Goal: Task Accomplishment & Management: Manage account settings

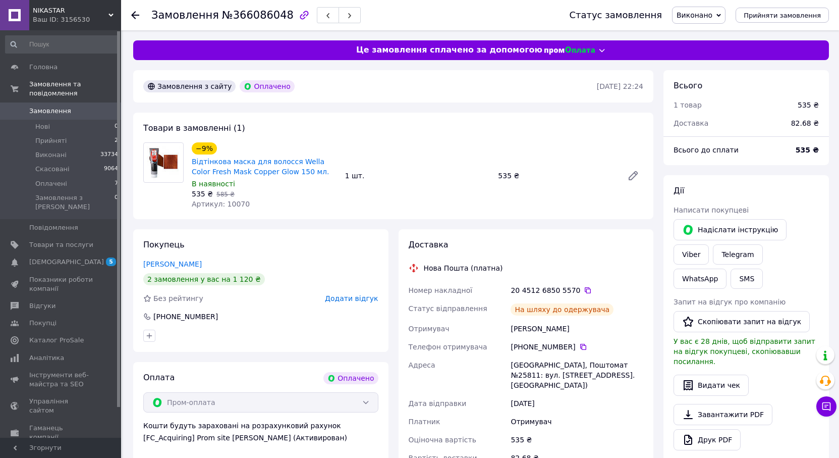
click at [49, 106] on span "Замовлення" at bounding box center [50, 110] width 42 height 9
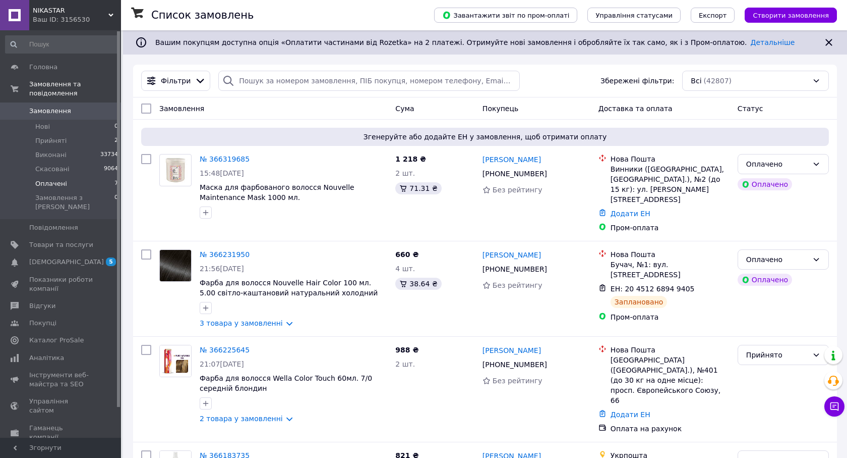
click at [55, 179] on span "Оплачені" at bounding box center [51, 183] width 32 height 9
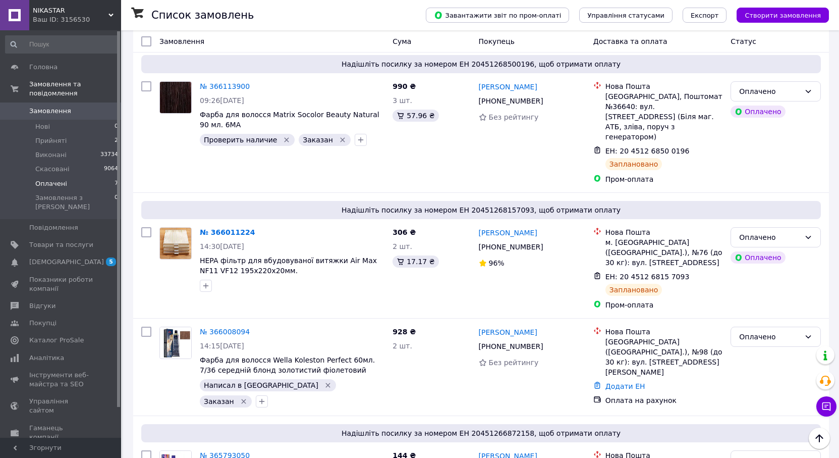
scroll to position [580, 0]
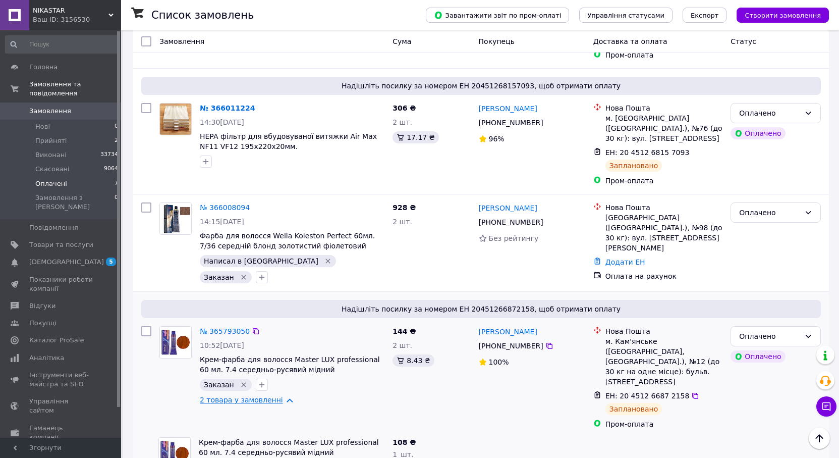
click at [269, 395] on link "2 товара у замовленні" at bounding box center [241, 399] width 83 height 8
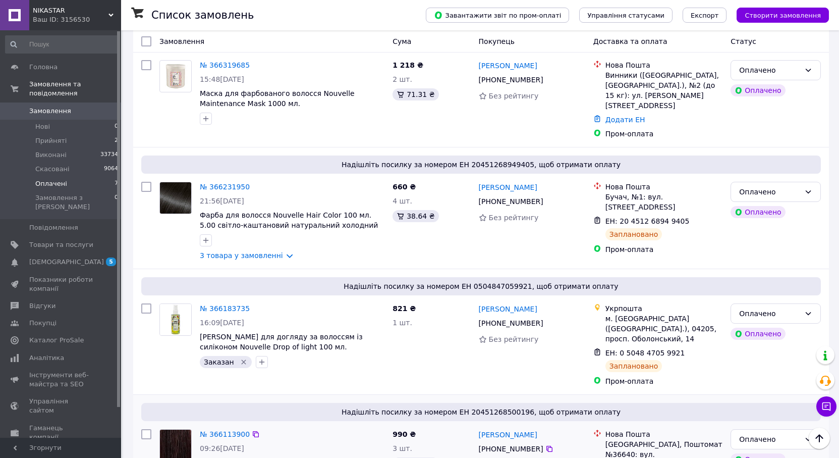
scroll to position [177, 0]
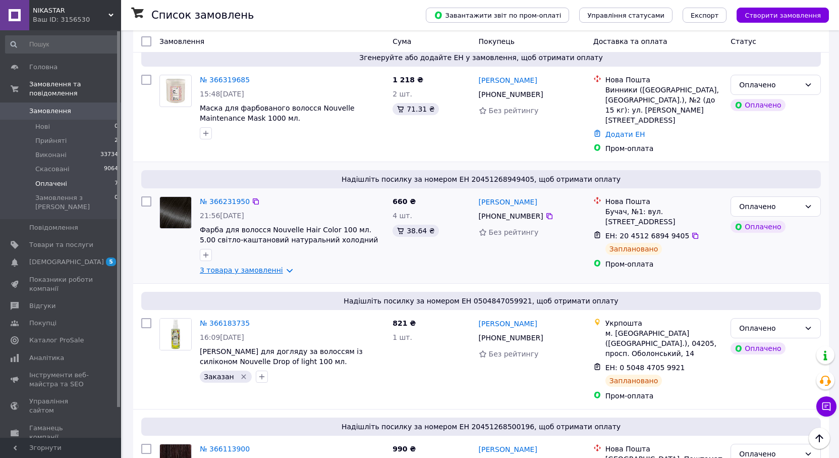
click at [244, 266] on link "3 товара у замовленні" at bounding box center [241, 270] width 83 height 8
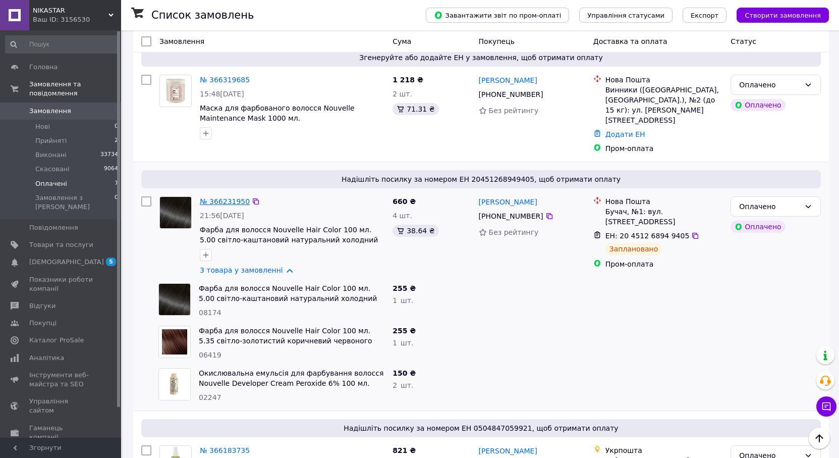
click at [219, 197] on link "№ 366231950" at bounding box center [225, 201] width 50 height 8
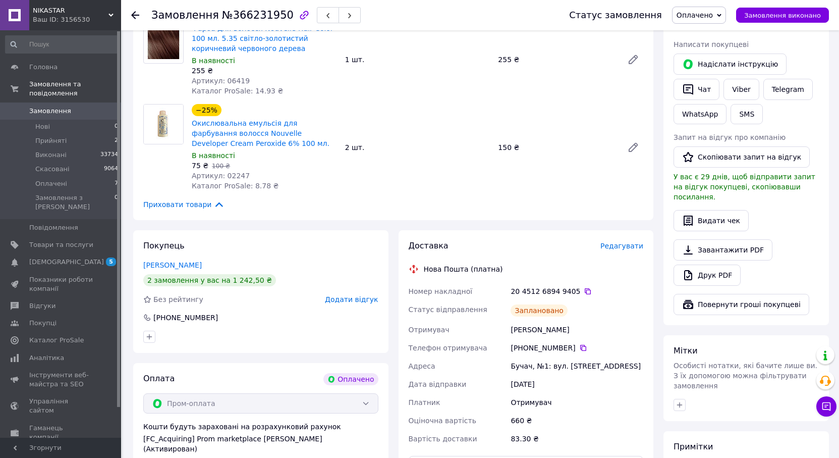
scroll to position [202, 0]
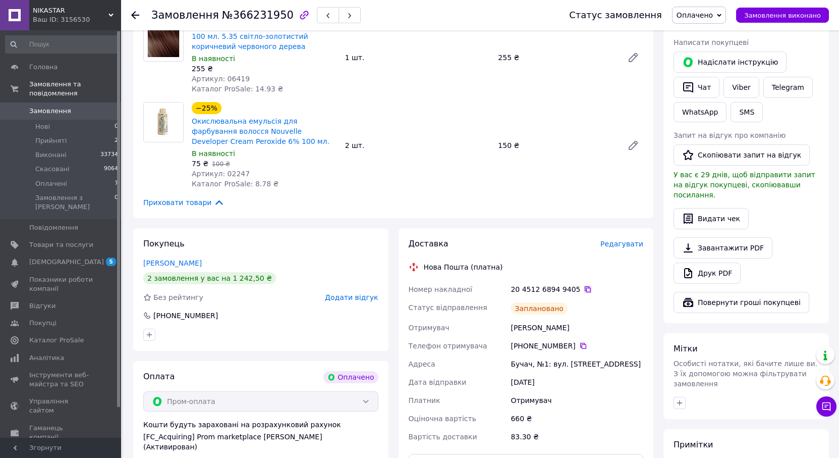
click at [585, 288] on icon at bounding box center [588, 289] width 6 height 6
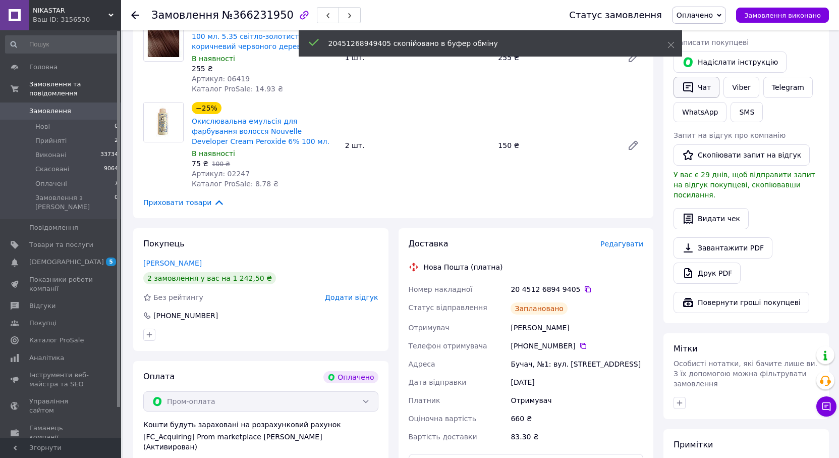
click at [692, 84] on icon "button" at bounding box center [688, 87] width 12 height 12
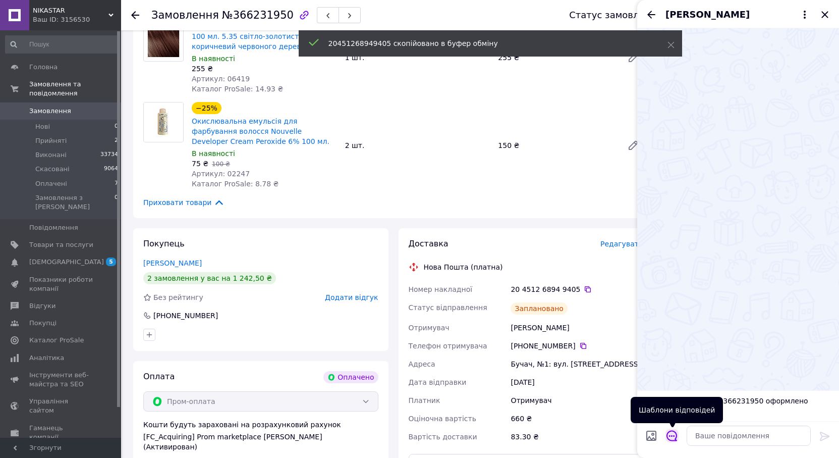
click at [671, 434] on icon "Відкрити шаблони відповідей" at bounding box center [671, 435] width 11 height 11
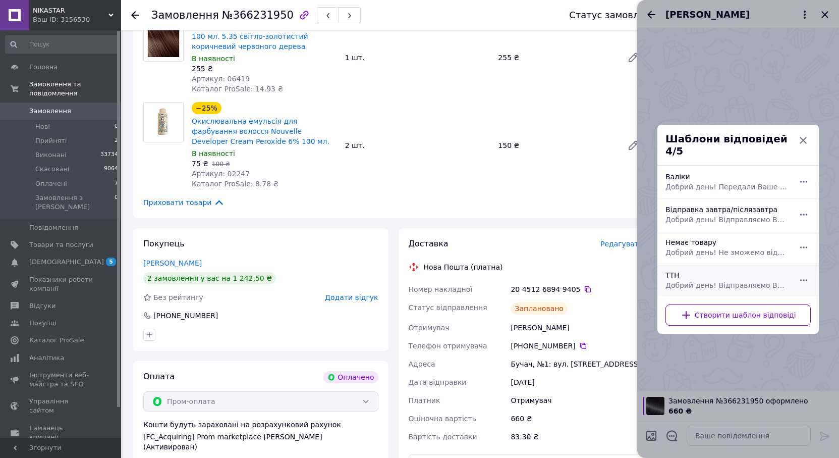
click at [727, 287] on div "ТТН Добрий день! Відправляємо Ваше замовлення ТТН" at bounding box center [726, 280] width 131 height 28
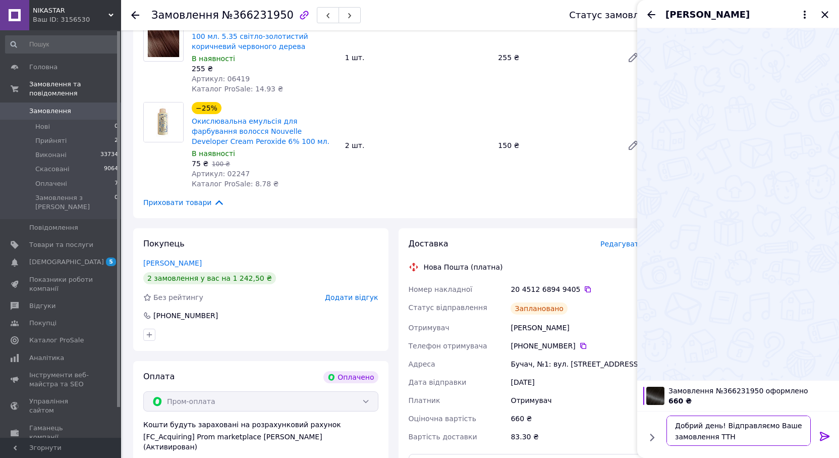
drag, startPoint x: 734, startPoint y: 436, endPoint x: 741, endPoint y: 424, distance: 14.7
click at [741, 433] on textarea "Добрий день! Відправляємо Ваше замовлення ТТН" at bounding box center [738, 430] width 144 height 30
paste textarea "20451268949405"
drag, startPoint x: 786, startPoint y: 439, endPoint x: 659, endPoint y: 411, distance: 130.3
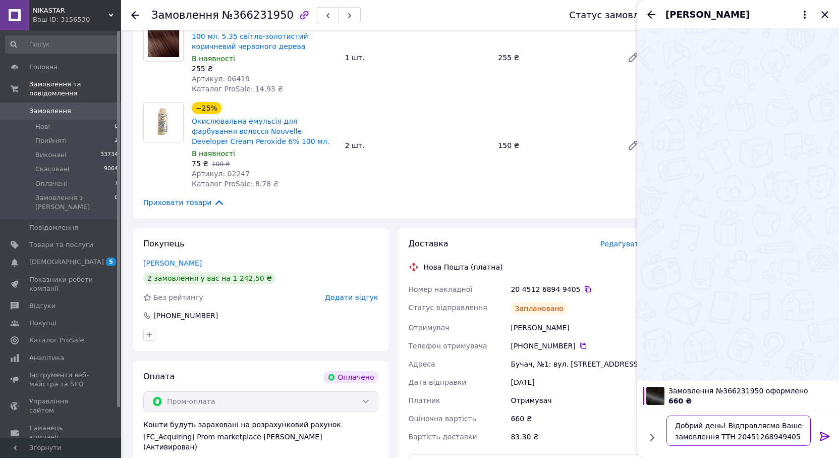
click at [659, 411] on div "Добрий день! Відправляємо Ваше замовлення ТТН 20451268949405 Добрий день! Відпр…" at bounding box center [738, 434] width 202 height 47
type textarea "Добрий день! Відправляємо Ваше замовлення ТТН 20451268949405"
click at [827, 15] on icon "Закрити" at bounding box center [825, 15] width 12 height 12
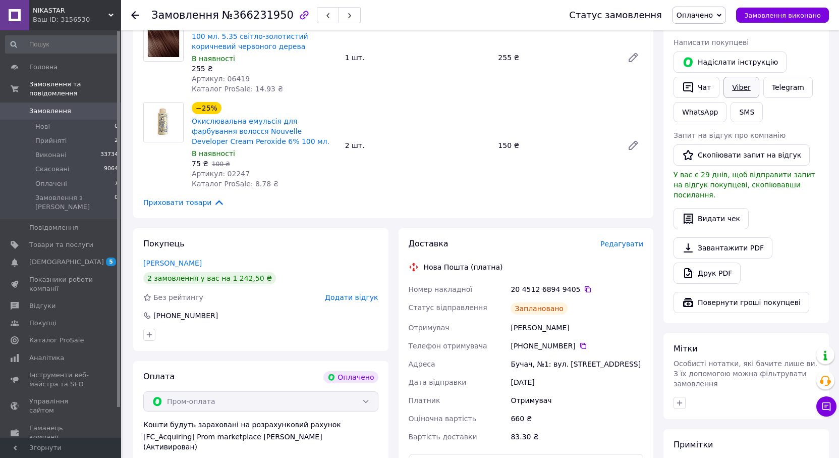
click at [731, 90] on link "Viber" at bounding box center [740, 87] width 35 height 21
click at [793, 12] on span "Замовлення виконано" at bounding box center [782, 16] width 77 height 8
click at [135, 14] on icon at bounding box center [135, 15] width 8 height 8
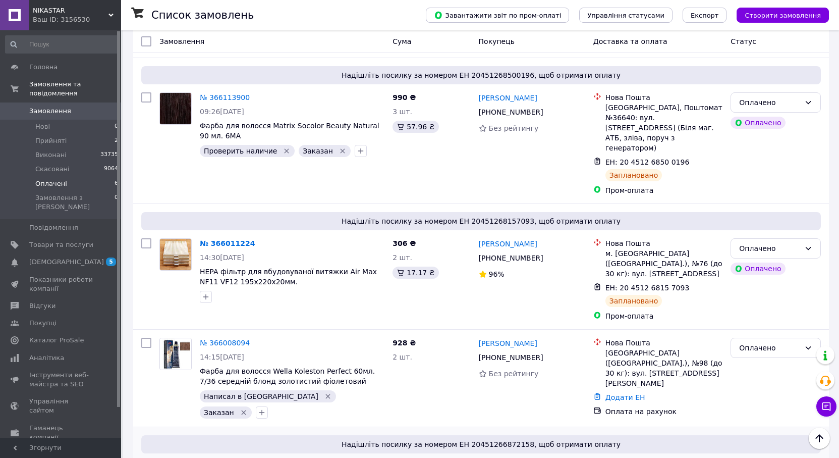
scroll to position [459, 0]
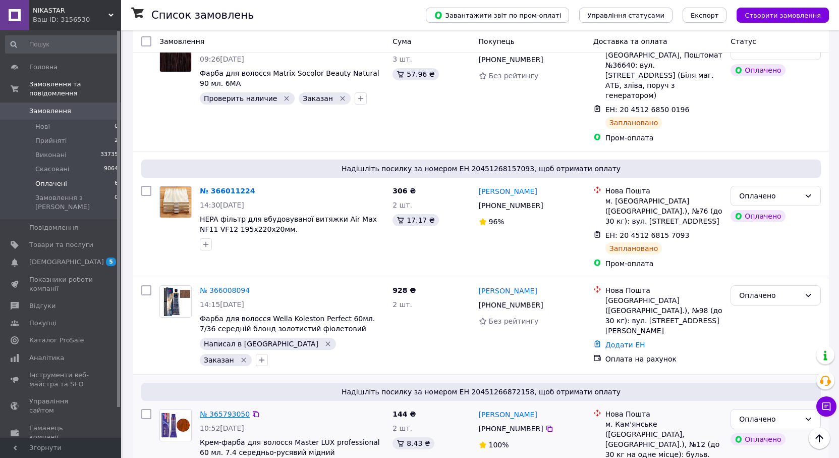
click at [225, 410] on link "№ 365793050" at bounding box center [225, 414] width 50 height 8
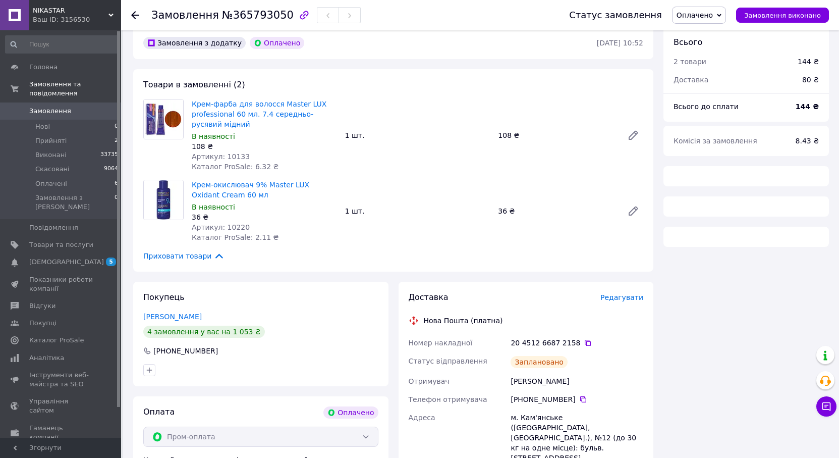
scroll to position [32, 0]
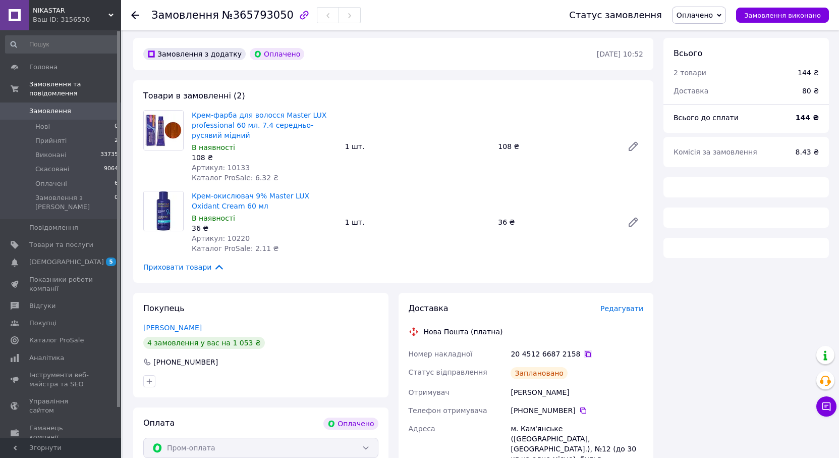
click at [584, 354] on icon at bounding box center [588, 354] width 8 height 8
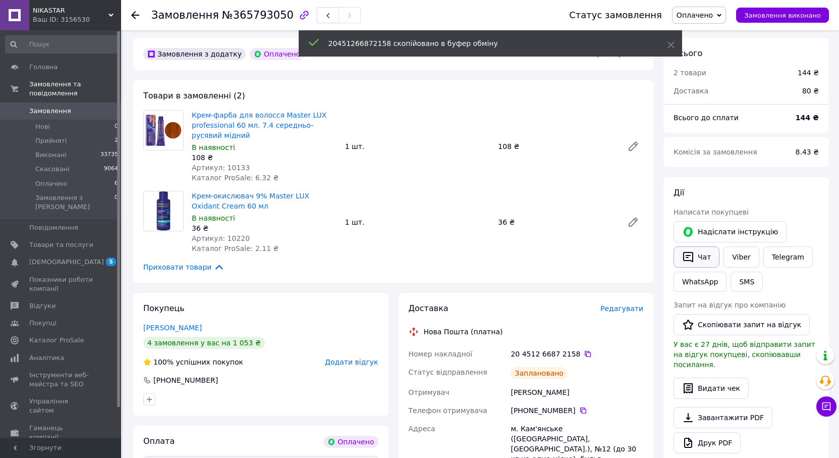
click at [704, 258] on button "Чат" at bounding box center [696, 256] width 46 height 21
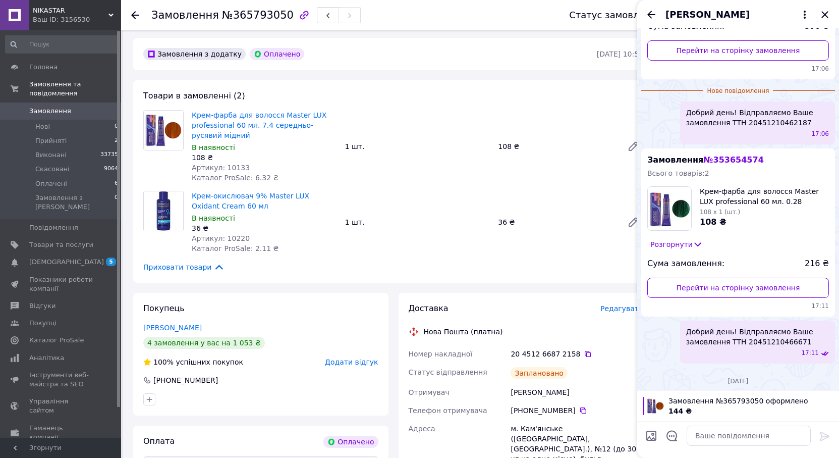
scroll to position [327, 0]
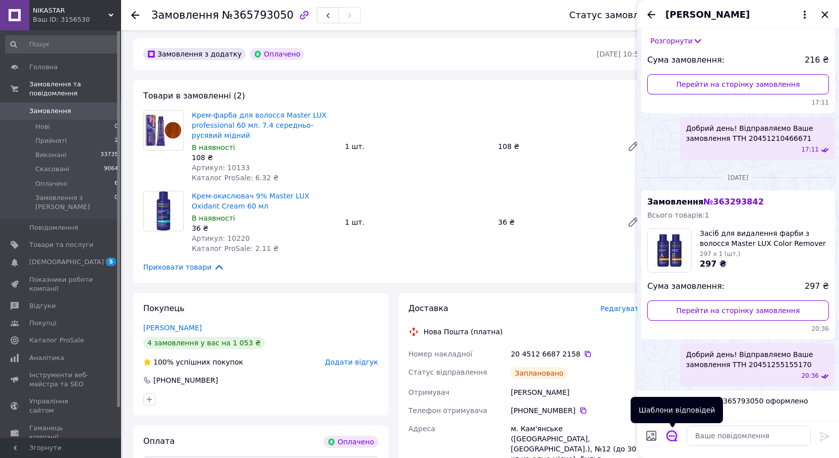
click at [672, 435] on icon "Відкрити шаблони відповідей" at bounding box center [671, 435] width 11 height 11
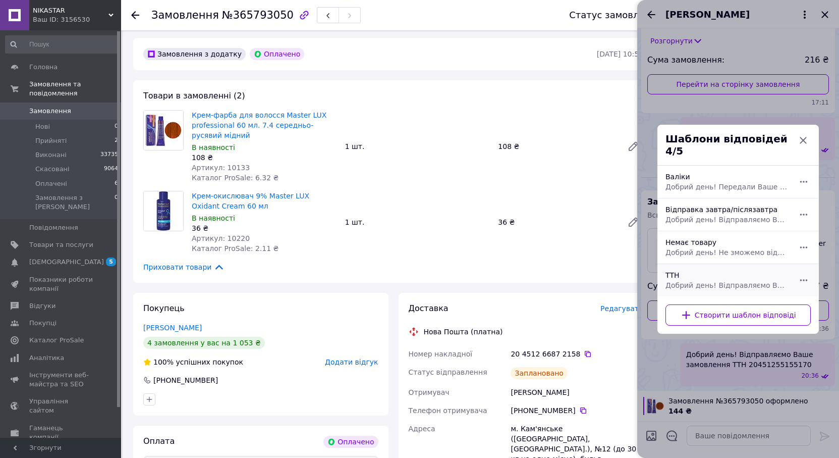
click at [723, 280] on span "Добрий день! Відправляємо Ваше замовлення ТТН" at bounding box center [726, 285] width 123 height 10
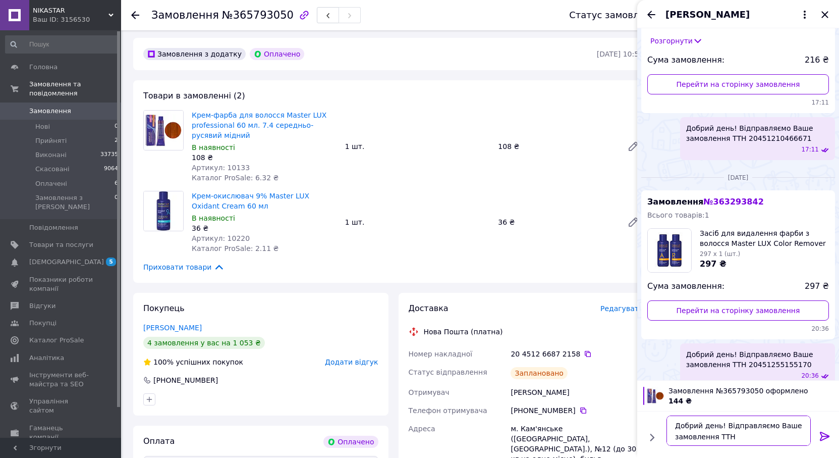
click at [739, 434] on textarea "Добрий день! Відправляємо Ваше замовлення ТТН" at bounding box center [738, 430] width 144 height 30
paste textarea "20451266872158"
type textarea "Добрий день! Відправляємо Ваше замовлення ТТН 20451266872158"
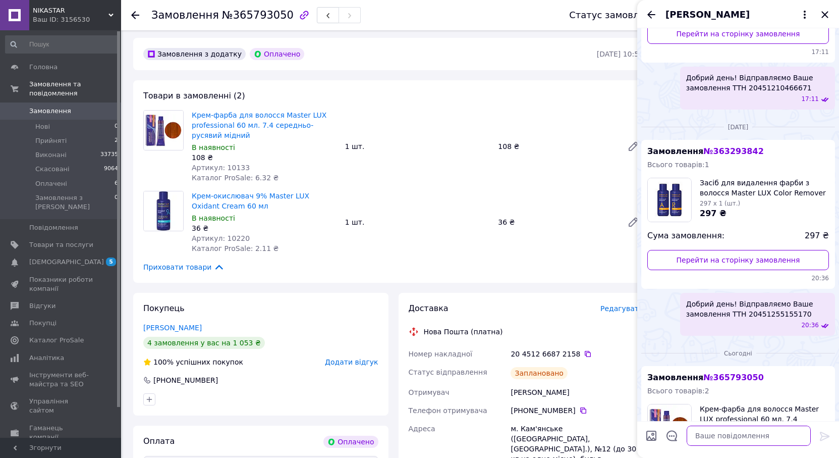
scroll to position [524, 0]
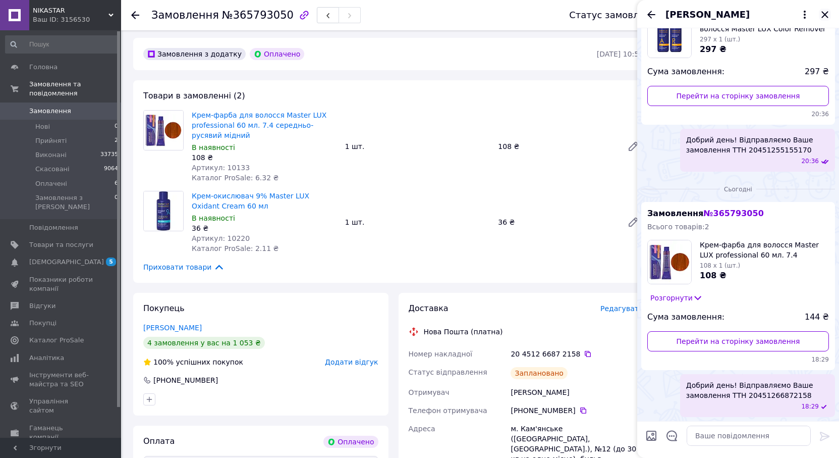
click at [824, 10] on icon "Закрити" at bounding box center [825, 15] width 12 height 12
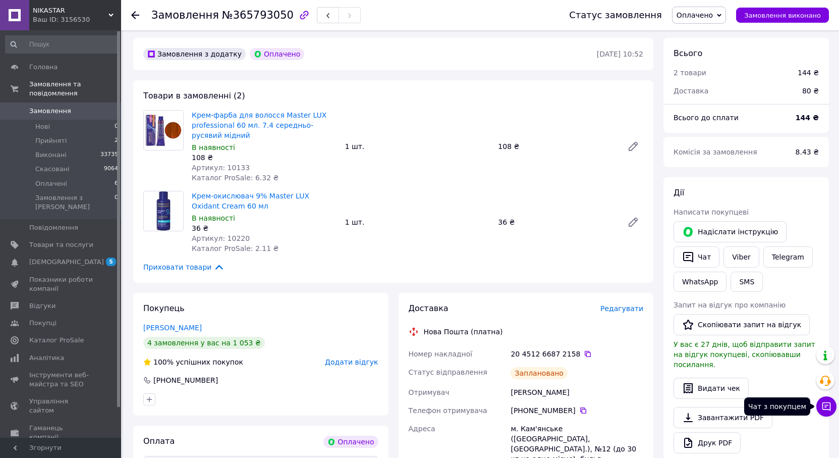
click at [828, 406] on icon at bounding box center [826, 406] width 10 height 10
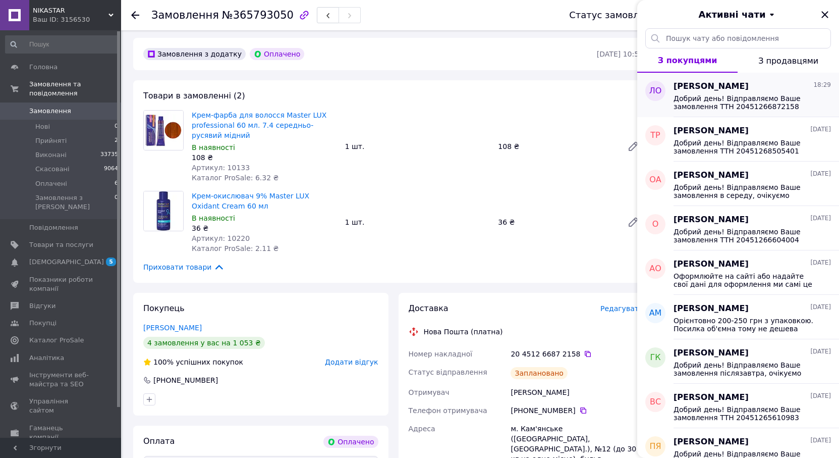
click at [712, 99] on span "Добрий день! Відправляємо Ваше замовлення ТТН 20451266872158" at bounding box center [744, 102] width 143 height 16
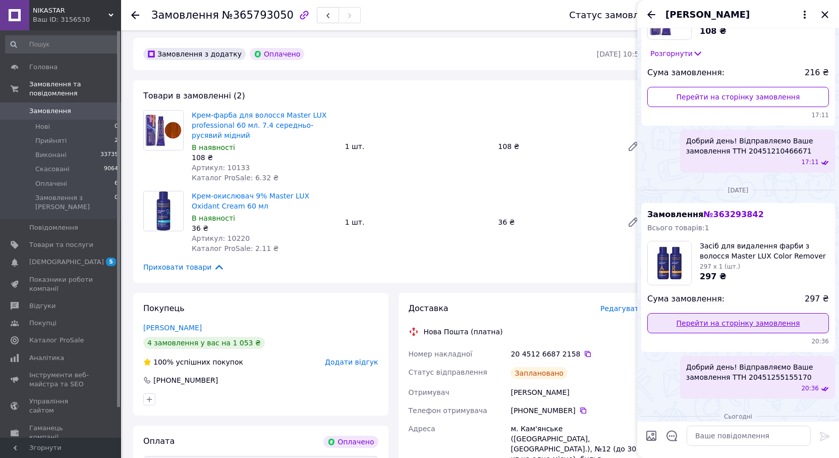
scroll to position [372, 0]
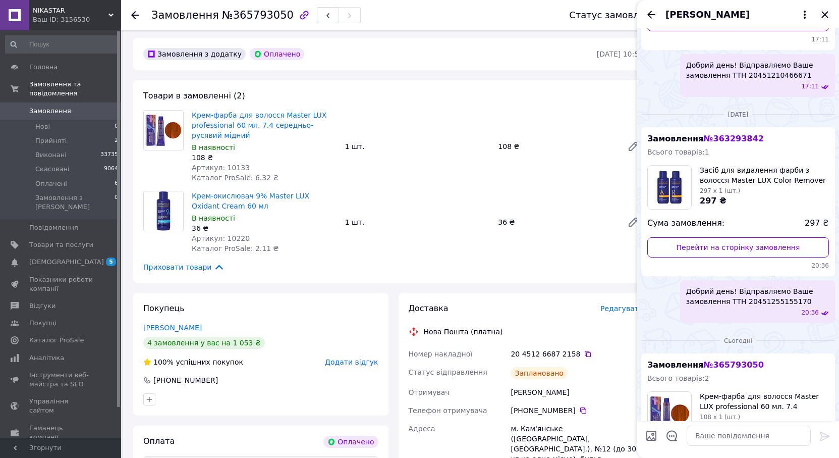
click at [825, 12] on icon "Закрити" at bounding box center [825, 15] width 12 height 12
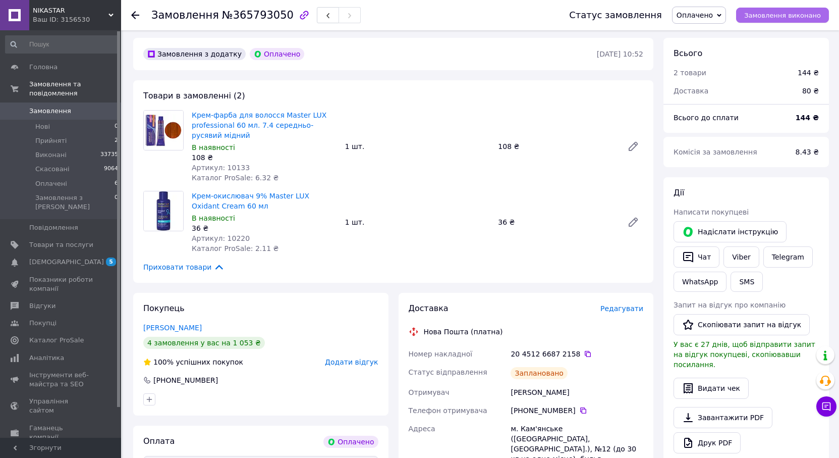
click at [794, 16] on span "Замовлення виконано" at bounding box center [782, 16] width 77 height 8
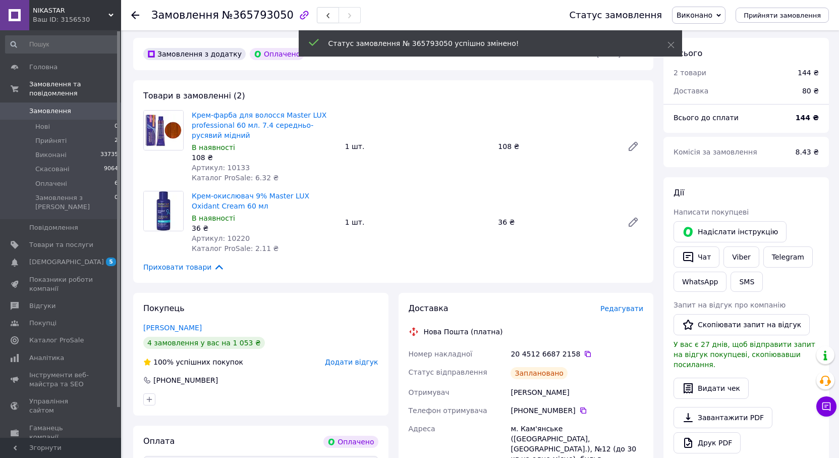
click at [133, 16] on use at bounding box center [135, 15] width 8 height 8
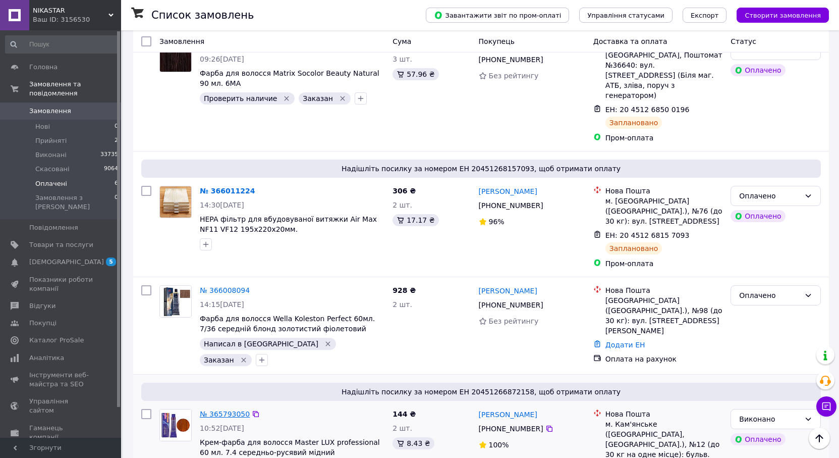
click at [213, 410] on link "№ 365793050" at bounding box center [225, 414] width 50 height 8
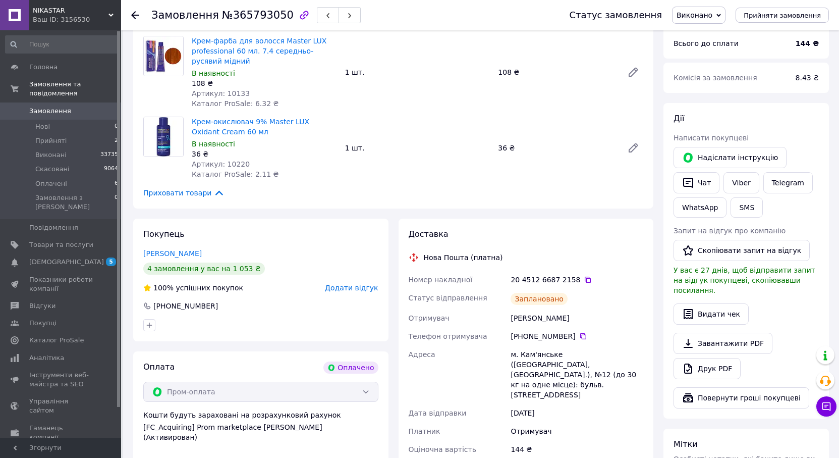
scroll to position [92, 0]
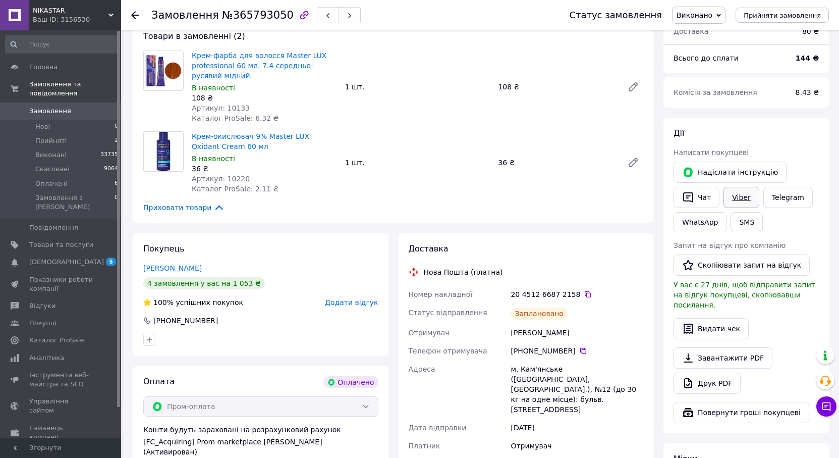
click at [746, 203] on link "Viber" at bounding box center [740, 197] width 35 height 21
drag, startPoint x: 224, startPoint y: 242, endPoint x: 323, endPoint y: 297, distance: 113.4
click at [224, 242] on div "Покупець [PERSON_NAME] 4 замовлення у вас на 1 053 ₴ 100% успішних покупок Дода…" at bounding box center [260, 294] width 255 height 123
click at [826, 407] on icon at bounding box center [826, 406] width 9 height 9
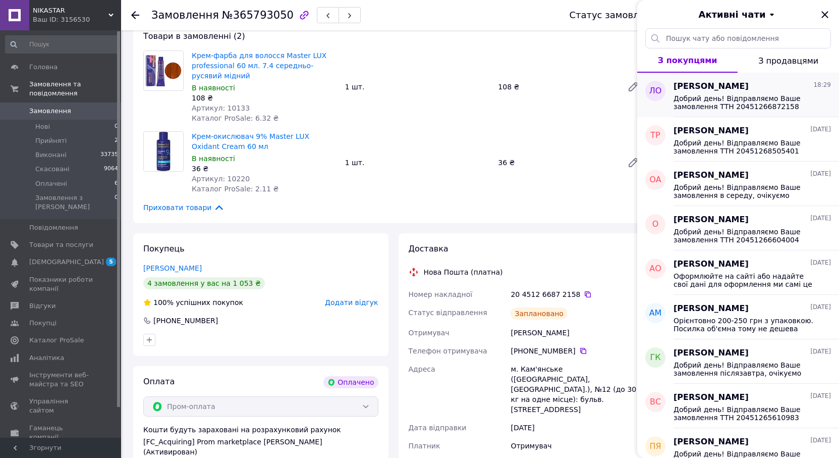
click at [703, 101] on span "Добрий день! Відправляємо Ваше замовлення ТТН 20451266872158" at bounding box center [744, 102] width 143 height 16
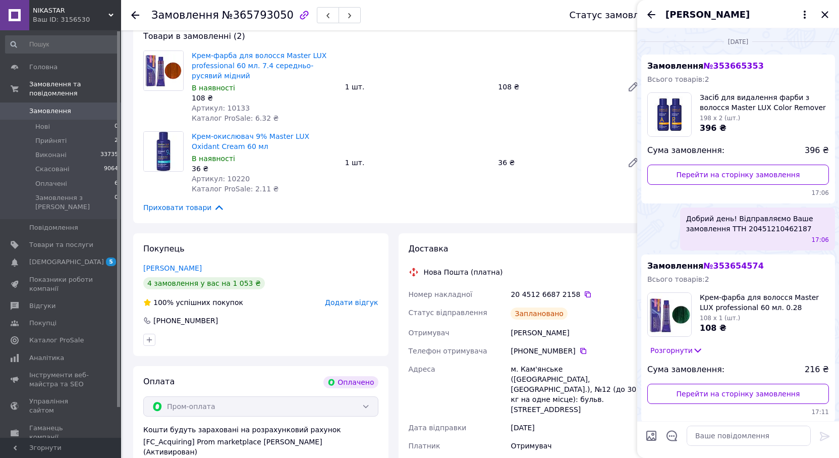
scroll to position [524, 0]
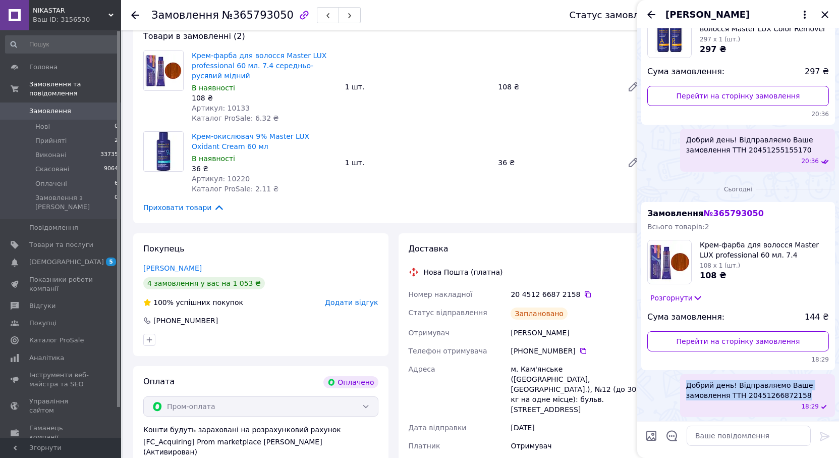
drag, startPoint x: 683, startPoint y: 381, endPoint x: 797, endPoint y: 398, distance: 115.3
click at [797, 398] on div "Добрий день! Відправляємо Ваше замовлення ТТН 20451266872158 18:29" at bounding box center [757, 395] width 155 height 43
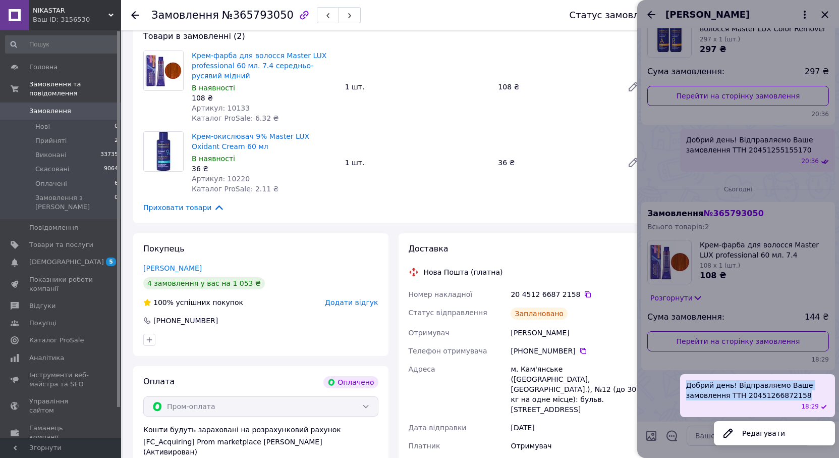
copy span "Добрий день! Відправляємо Ваше замовлення ТТН 20451266872158"
click at [822, 13] on div at bounding box center [738, 229] width 202 height 458
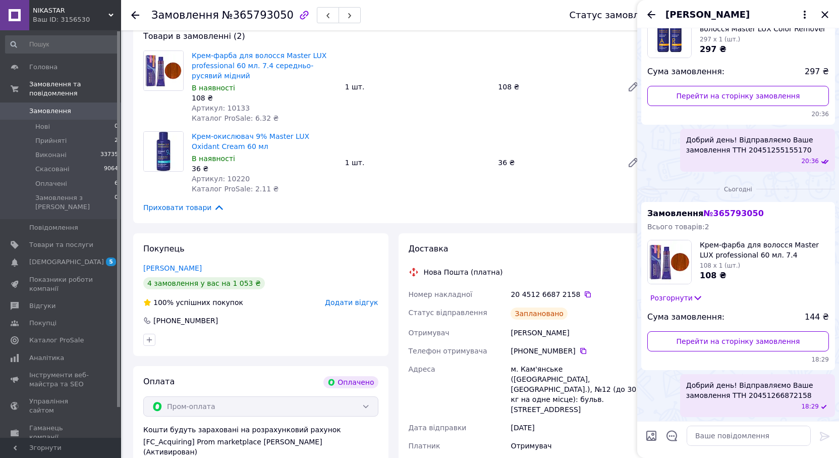
click at [822, 13] on icon "Закрити" at bounding box center [825, 15] width 12 height 12
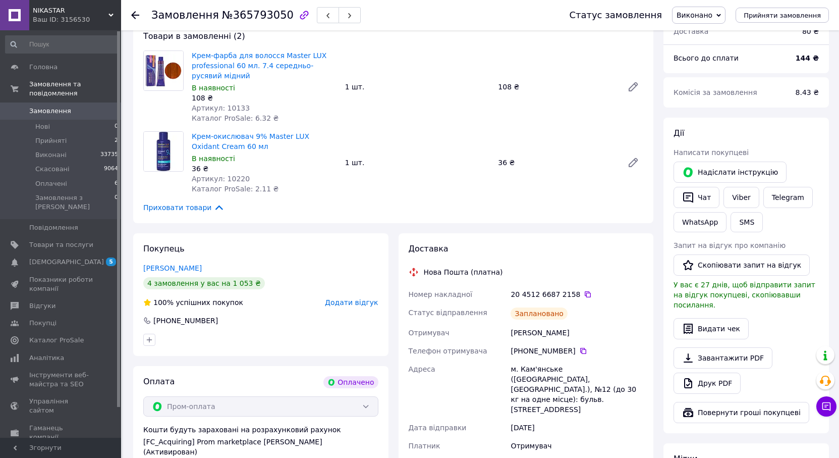
drag, startPoint x: 780, startPoint y: 426, endPoint x: 801, endPoint y: 422, distance: 20.6
click at [784, 425] on div "Всього 2 товари 144 ₴ Доставка 80 ₴ Всього до сплати 144 ₴ Комісія за замовленн…" at bounding box center [745, 333] width 165 height 711
click at [825, 406] on icon at bounding box center [826, 406] width 9 height 9
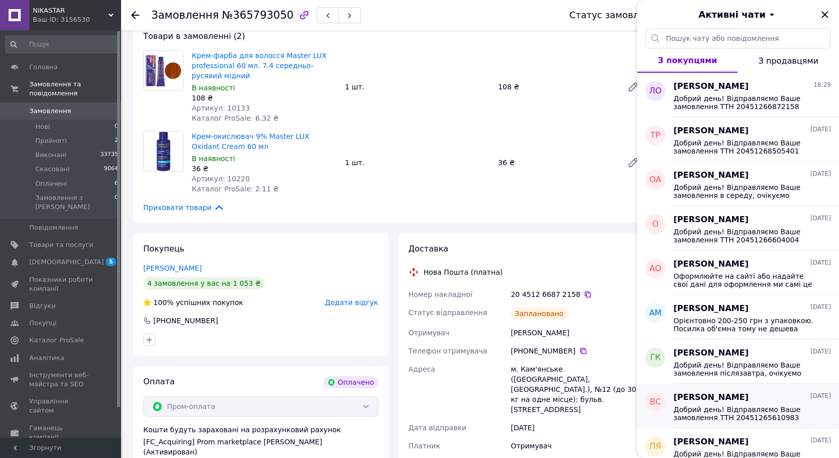
click at [700, 398] on span "[PERSON_NAME]" at bounding box center [710, 397] width 75 height 12
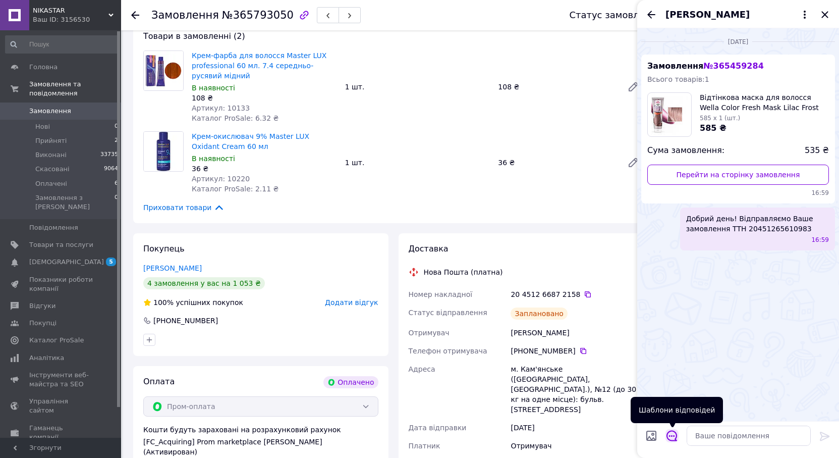
click at [675, 436] on icon "Відкрити шаблони відповідей" at bounding box center [671, 435] width 11 height 11
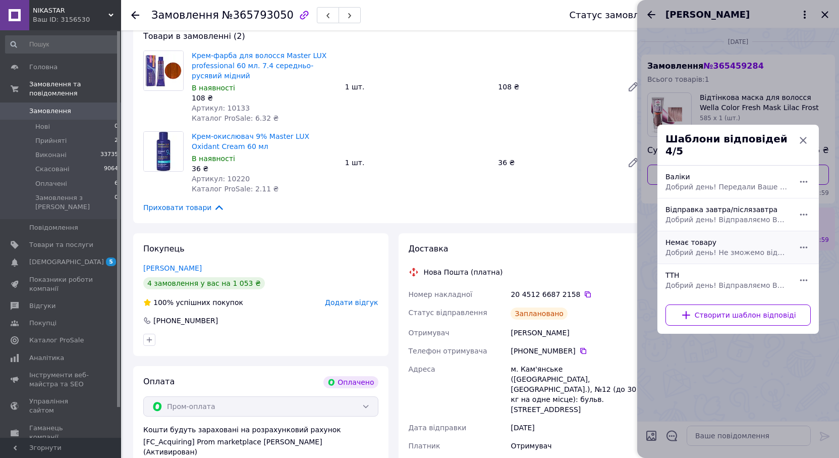
click at [726, 247] on span "Добрий день! Не зможемо відправіити Ваше замовлення, нажаль товар закінчився і …" at bounding box center [726, 252] width 123 height 10
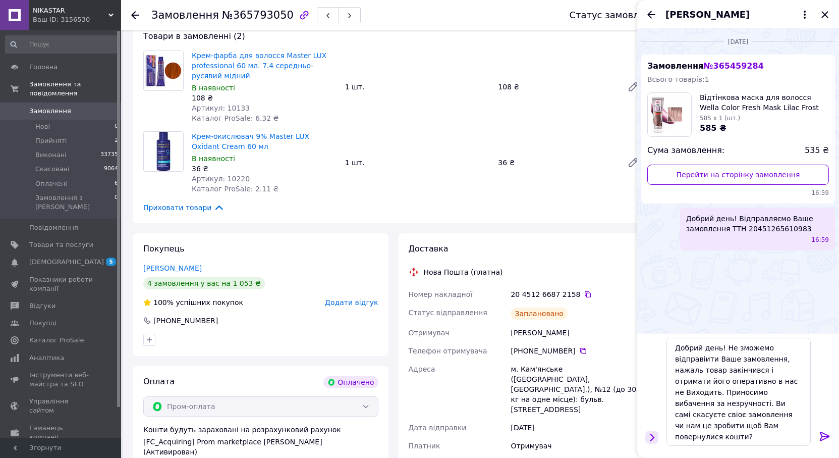
click at [653, 438] on icon "Показати кнопки" at bounding box center [651, 436] width 11 height 11
click at [666, 434] on icon "Відкрити шаблони відповідей" at bounding box center [671, 435] width 11 height 11
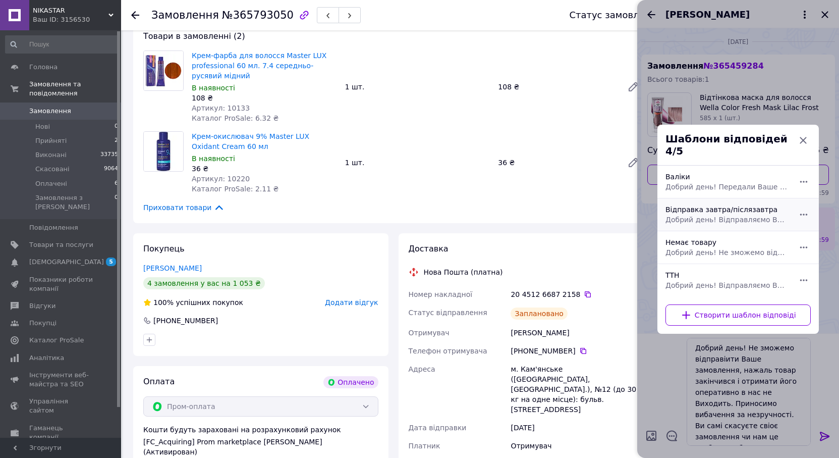
click at [729, 214] on span "Добрий день! Відправляємо Ваше замовлення завтра/післязавтра, очікуємо поставку…" at bounding box center [726, 219] width 123 height 10
type textarea "Добрий день! Відправляємо Ваше замовлення завтра/післязавтра, очікуємо поставку…"
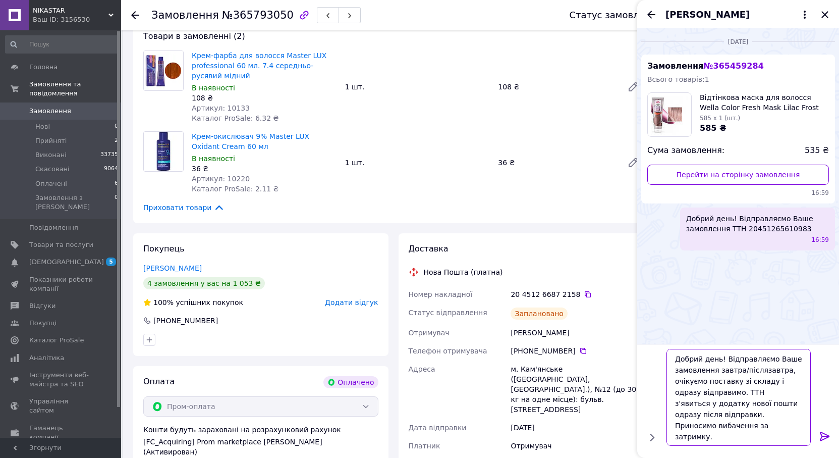
click at [681, 417] on textarea "Добрий день! Відправляємо Ваше замовлення завтра/післязавтра, очікуємо поставку…" at bounding box center [738, 397] width 144 height 97
drag, startPoint x: 676, startPoint y: 413, endPoint x: 780, endPoint y: 416, distance: 104.4
click at [792, 421] on textarea "Добрий день! Відправляємо Ваше замовлення завтра/післязавтра, очікуємо поставку…" at bounding box center [738, 397] width 144 height 97
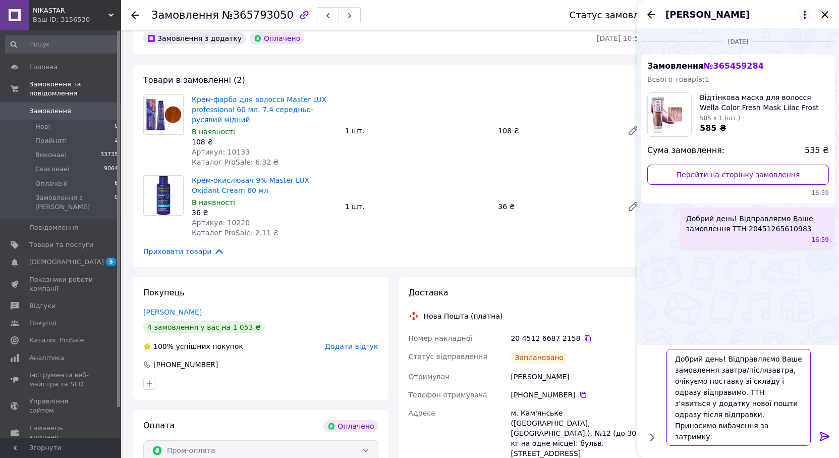
scroll to position [0, 0]
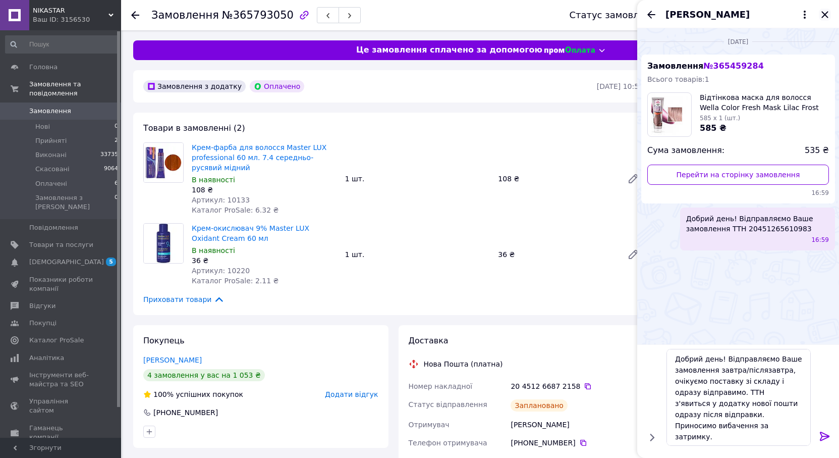
click at [828, 12] on icon "Закрити" at bounding box center [825, 15] width 12 height 12
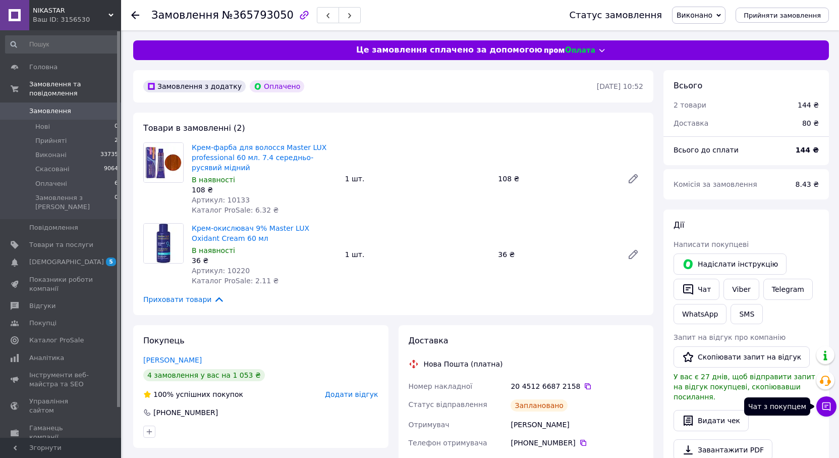
click at [824, 405] on icon at bounding box center [826, 406] width 9 height 9
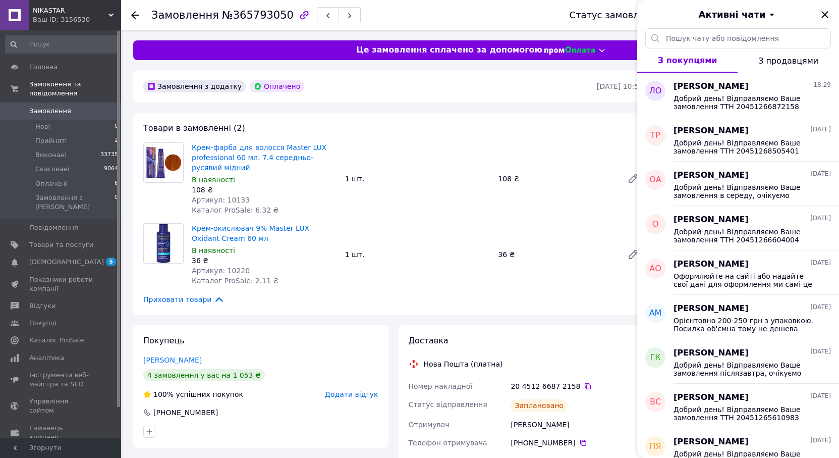
click at [823, 13] on icon "Закрити" at bounding box center [824, 14] width 7 height 7
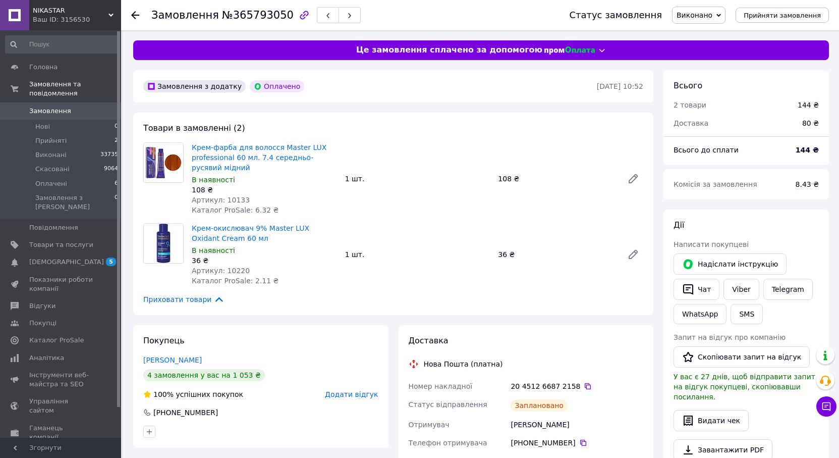
click at [137, 16] on use at bounding box center [135, 15] width 8 height 8
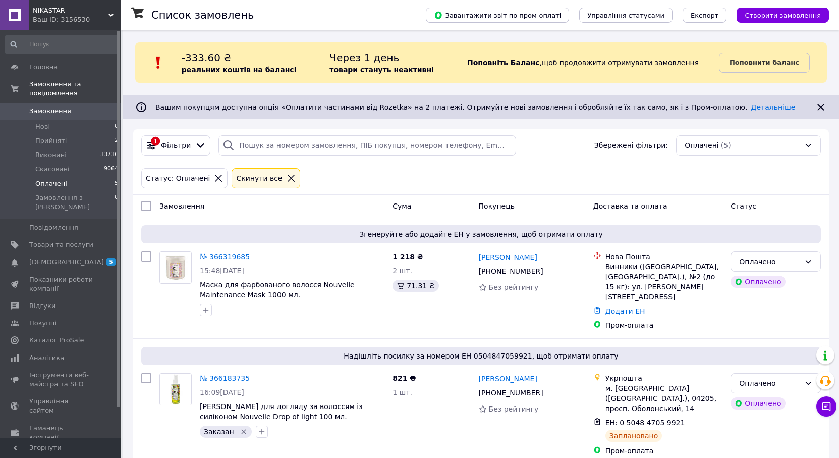
click at [46, 179] on span "Оплачені" at bounding box center [51, 183] width 32 height 9
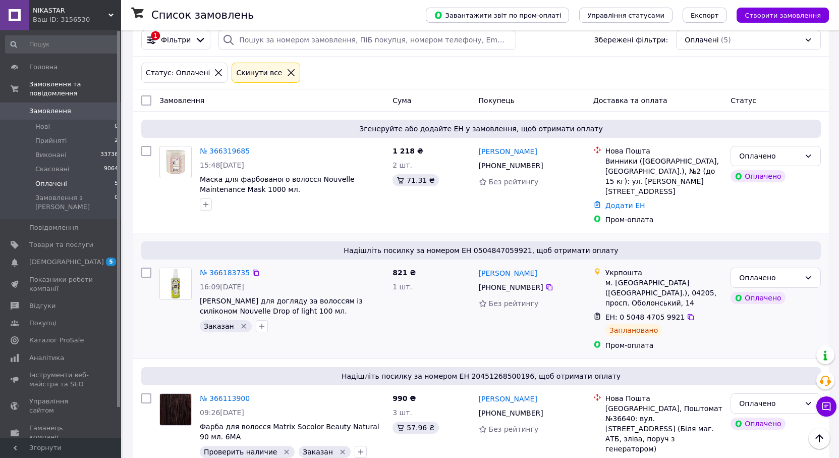
scroll to position [71, 0]
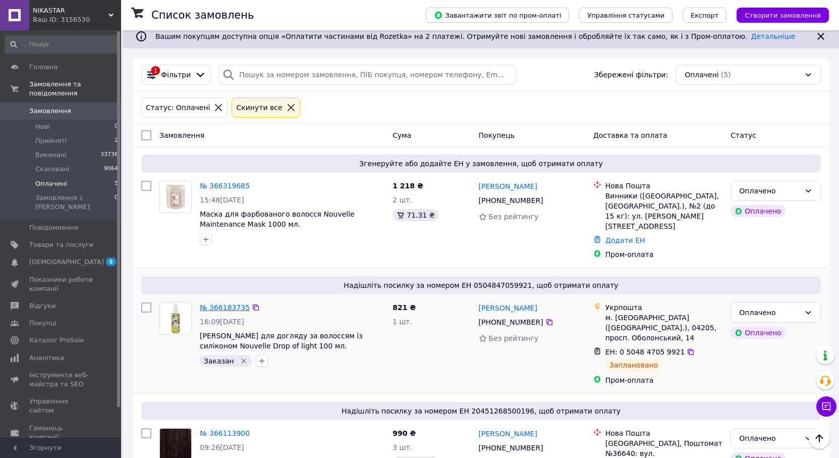
click at [219, 303] on link "№ 366183735" at bounding box center [225, 307] width 50 height 8
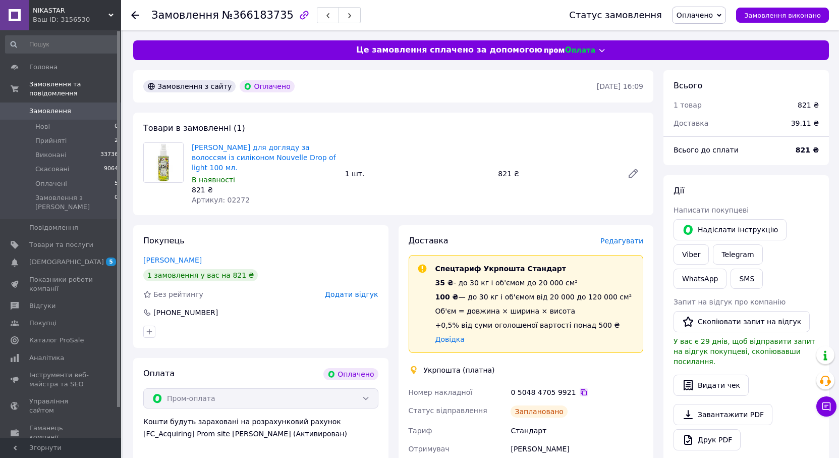
click at [580, 388] on icon at bounding box center [584, 392] width 8 height 8
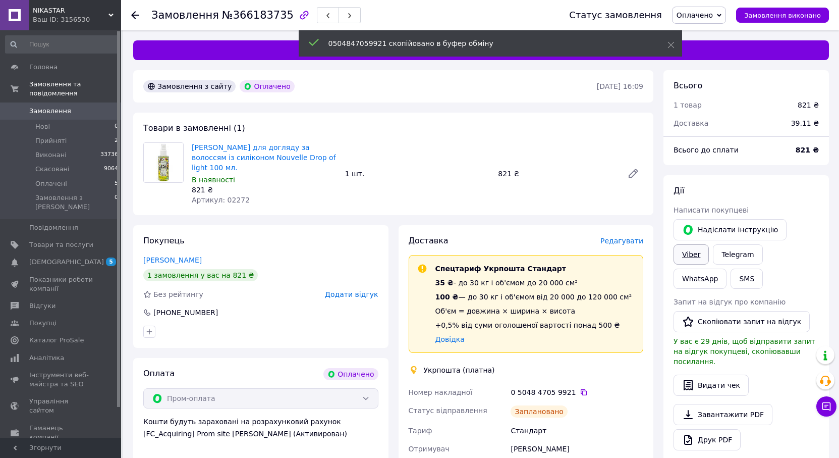
click at [709, 244] on link "Viber" at bounding box center [690, 254] width 35 height 20
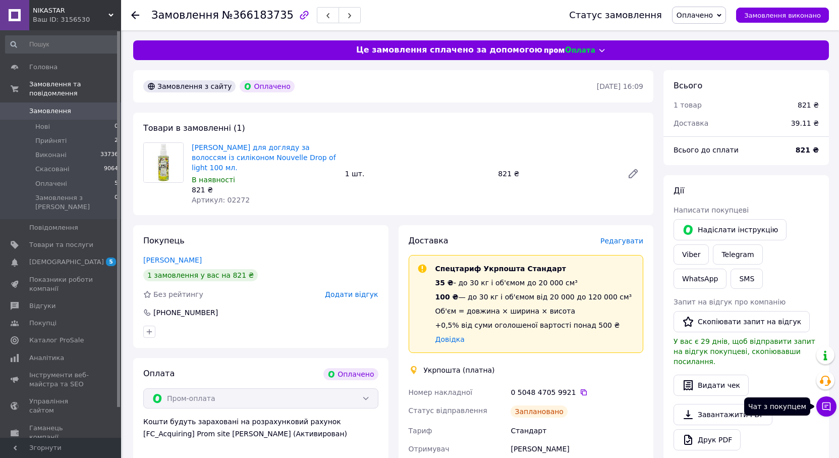
click at [822, 405] on icon at bounding box center [826, 406] width 10 height 10
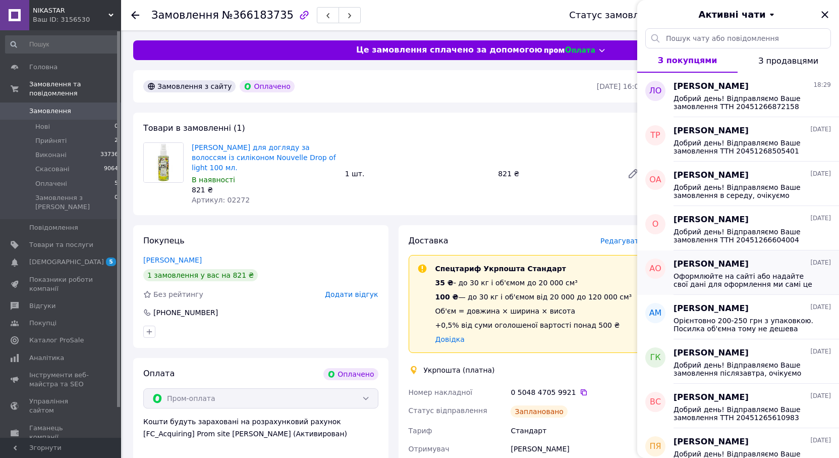
click at [751, 261] on div "[PERSON_NAME] [DATE]" at bounding box center [751, 264] width 157 height 12
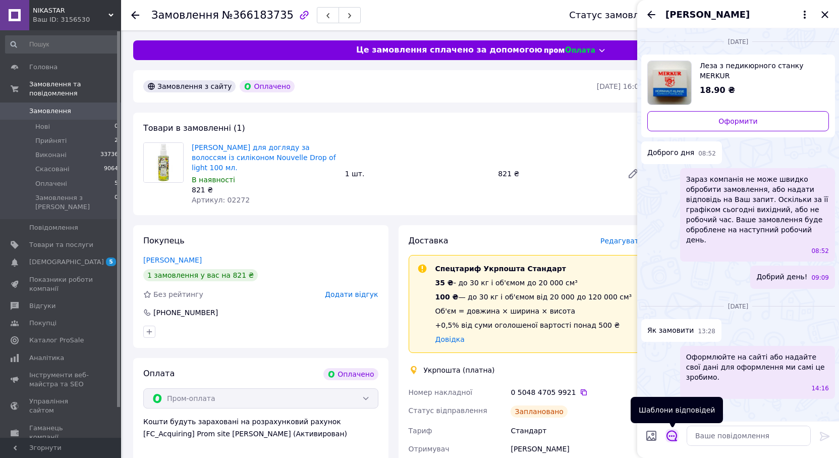
click at [671, 438] on icon "Відкрити шаблони відповідей" at bounding box center [671, 435] width 11 height 11
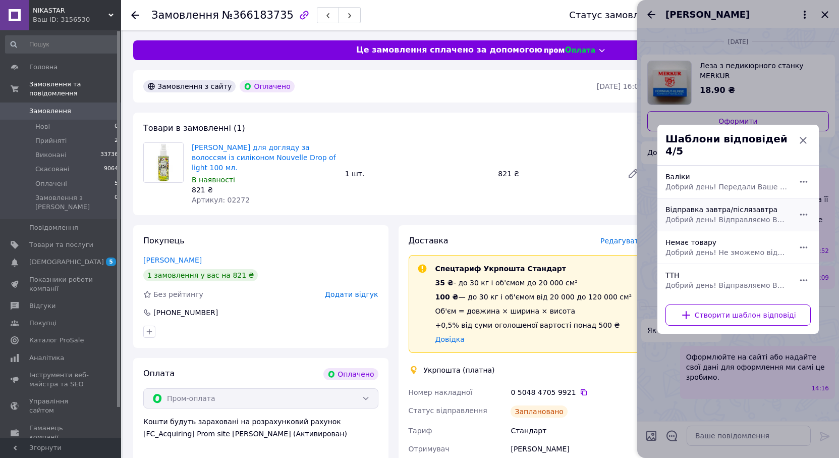
click at [695, 215] on span "Добрий день! Відправляємо Ваше замовлення завтра/післязавтра, очікуємо поставку…" at bounding box center [726, 219] width 123 height 10
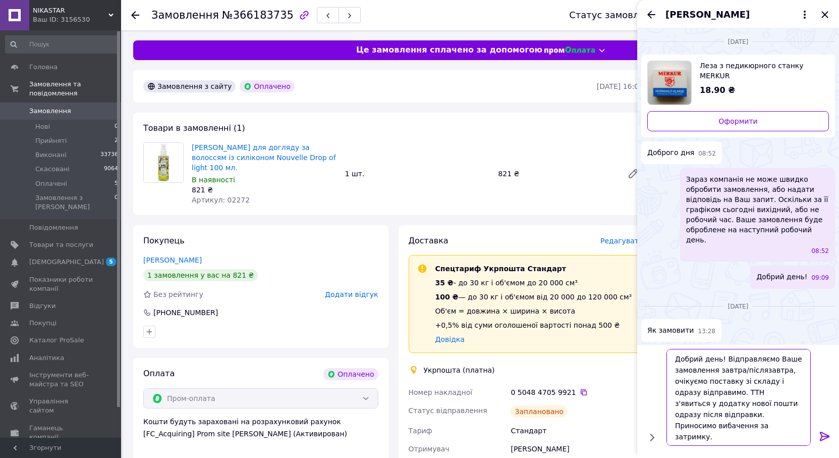
click at [731, 392] on textarea "Добрий день! Відправляємо Ваше замовлення завтра/післязавтра, очікуємо поставку…" at bounding box center [738, 397] width 144 height 97
paste textarea "0504847059921"
drag, startPoint x: 717, startPoint y: 381, endPoint x: 775, endPoint y: 378, distance: 58.6
click at [775, 378] on textarea "Добрий день! Відправляємо Ваше замовлення завтра/післязавтра, очікуємо поставку…" at bounding box center [738, 403] width 144 height 86
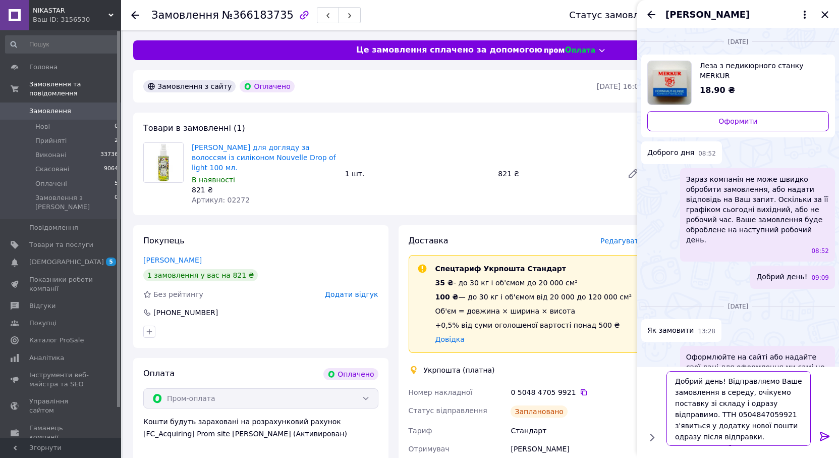
drag, startPoint x: 713, startPoint y: 424, endPoint x: 755, endPoint y: 424, distance: 42.4
click at [755, 424] on textarea "Добрий день! Відправляємо Ваше замовлення в середу, очікуємо поставку зі складу…" at bounding box center [738, 408] width 144 height 75
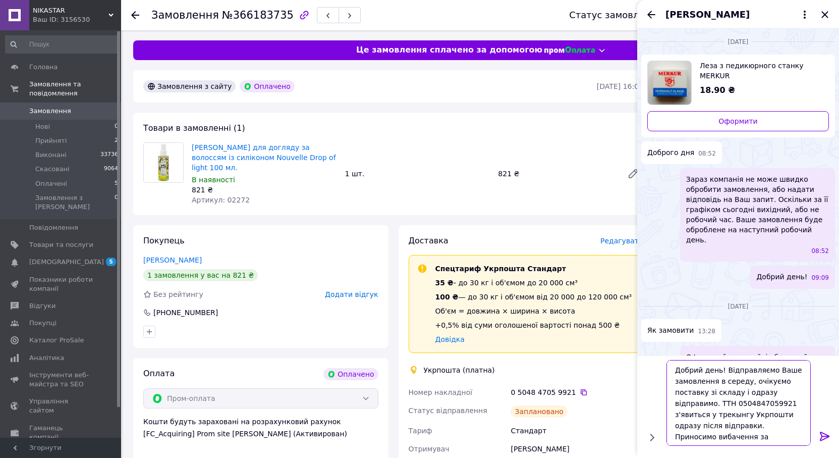
drag, startPoint x: 769, startPoint y: 441, endPoint x: 672, endPoint y: 355, distance: 129.7
click at [672, 355] on div "Добрий день! Відправляємо Ваше замовлення в середу, очікуємо поставку зі складу…" at bounding box center [738, 406] width 202 height 102
type textarea "Добрий день! Відправляємо Ваше замовлення в середу, очікуємо поставку зі складу…"
click at [825, 14] on icon "Закрити" at bounding box center [825, 15] width 12 height 12
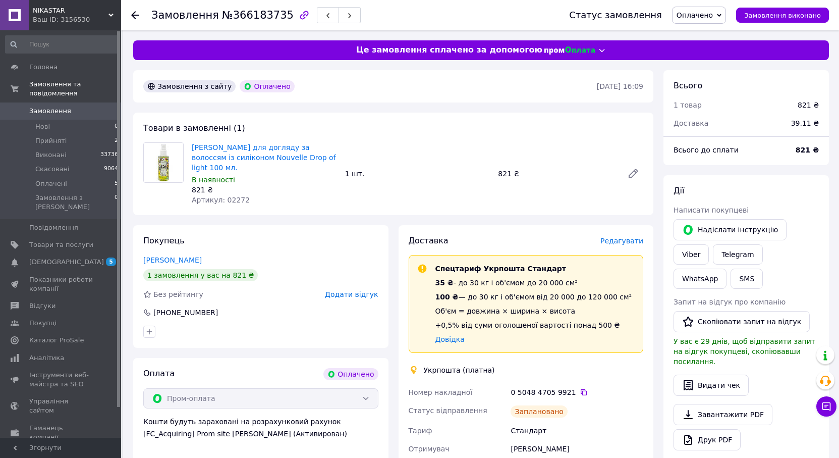
click at [139, 12] on icon at bounding box center [135, 15] width 8 height 8
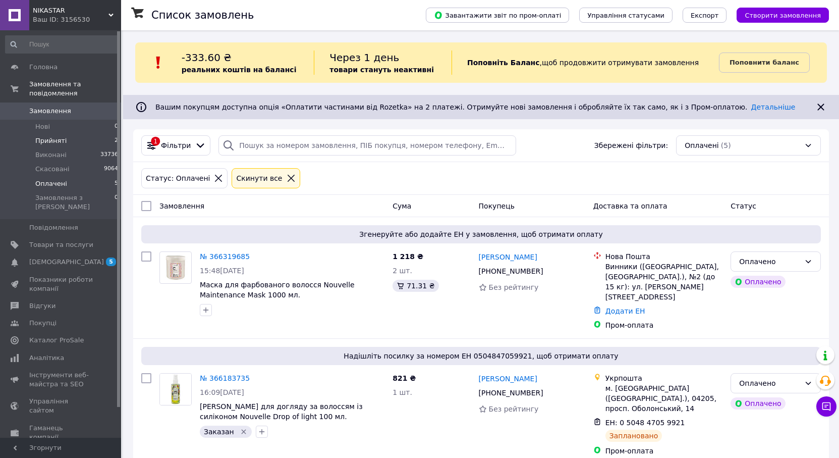
click at [44, 136] on span "Прийняті" at bounding box center [50, 140] width 31 height 9
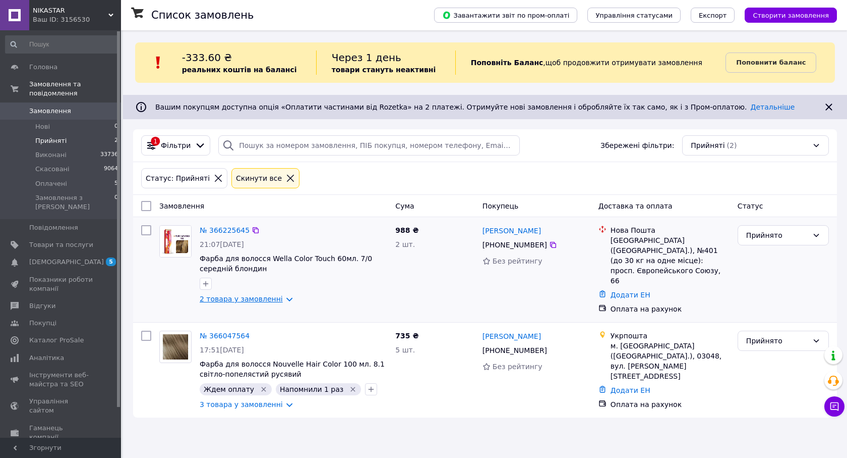
click at [236, 298] on link "2 товара у замовленні" at bounding box center [241, 299] width 83 height 8
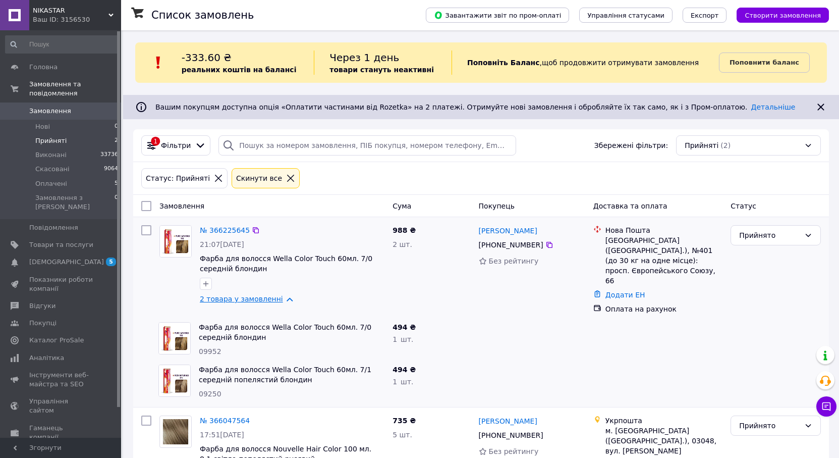
click at [227, 302] on link "2 товара у замовленні" at bounding box center [241, 299] width 83 height 8
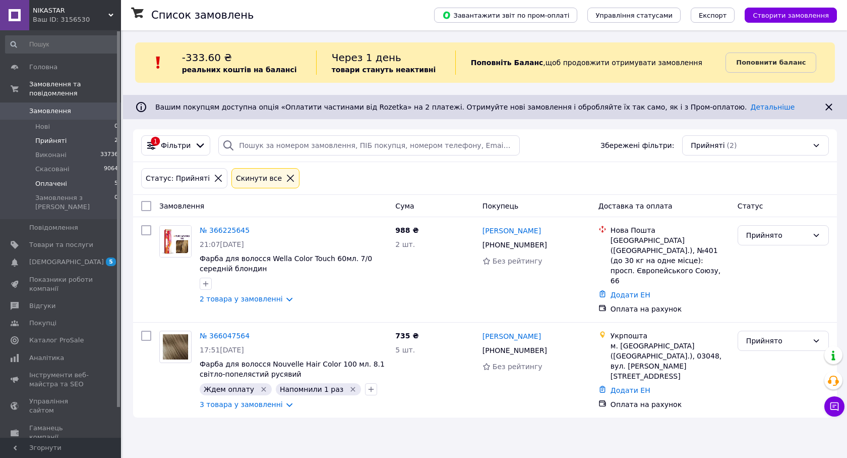
click at [52, 179] on span "Оплачені" at bounding box center [51, 183] width 32 height 9
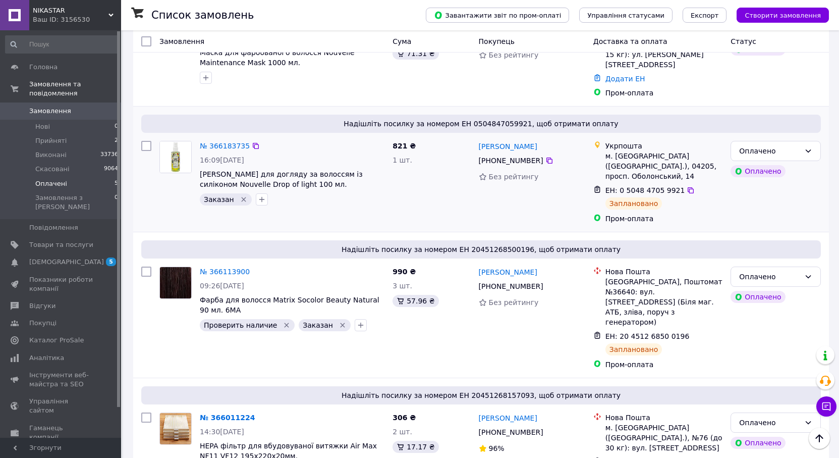
scroll to position [172, 0]
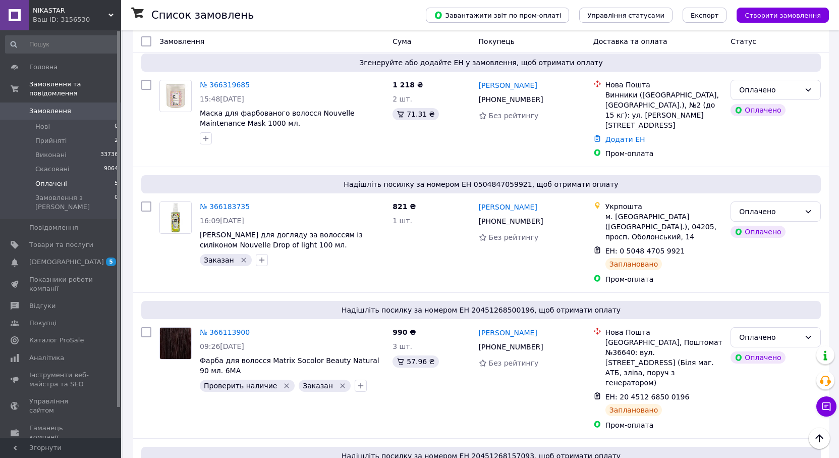
click at [44, 14] on span "NIKASTAR" at bounding box center [71, 10] width 76 height 9
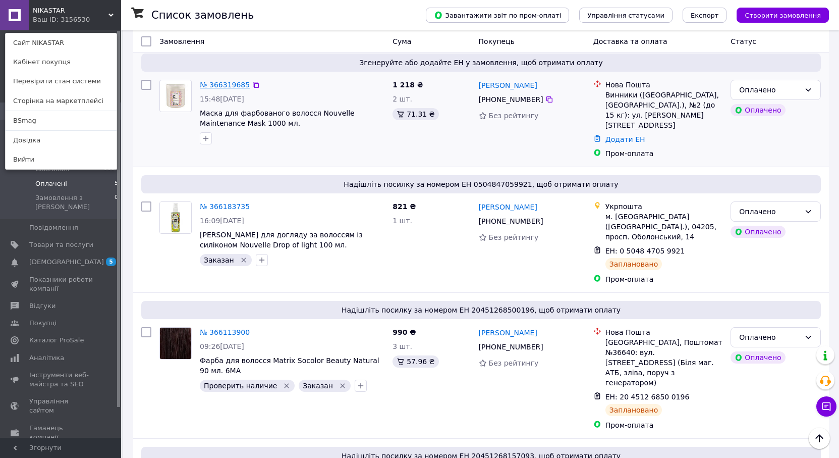
click at [218, 86] on link "№ 366319685" at bounding box center [225, 85] width 50 height 8
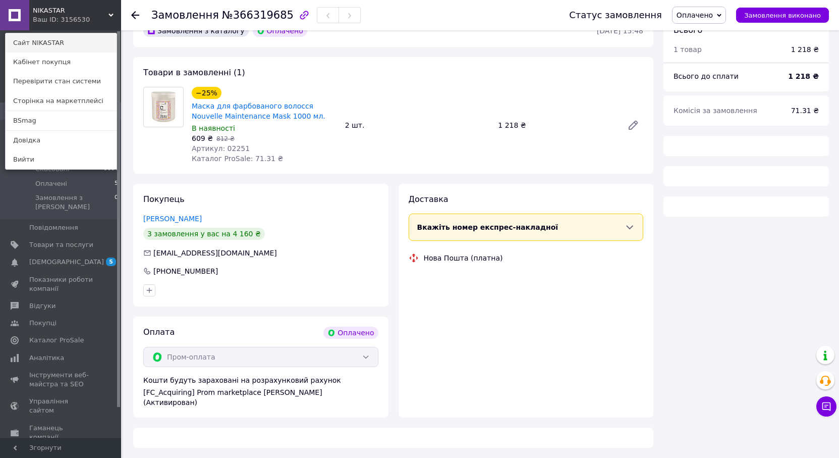
scroll to position [172, 0]
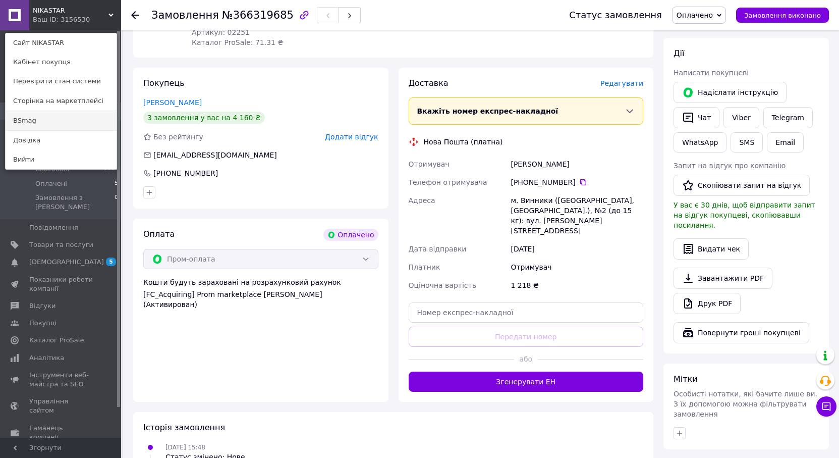
click at [28, 117] on link "BSmag" at bounding box center [61, 120] width 111 height 19
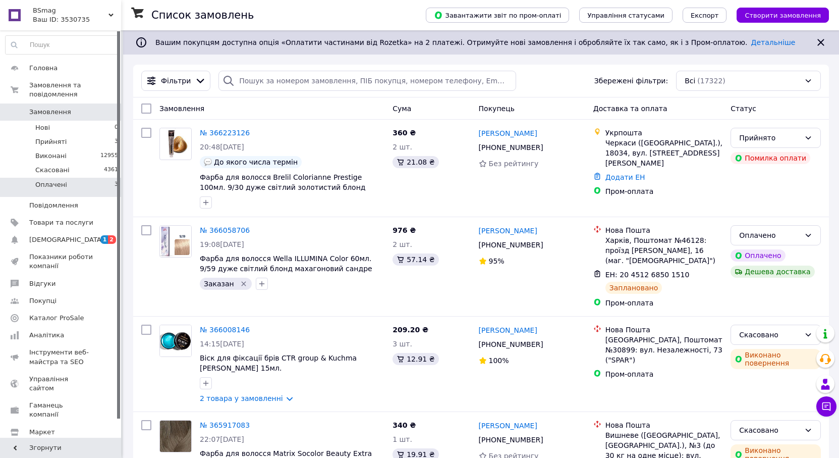
click at [66, 178] on li "Оплачені 3" at bounding box center [62, 187] width 124 height 19
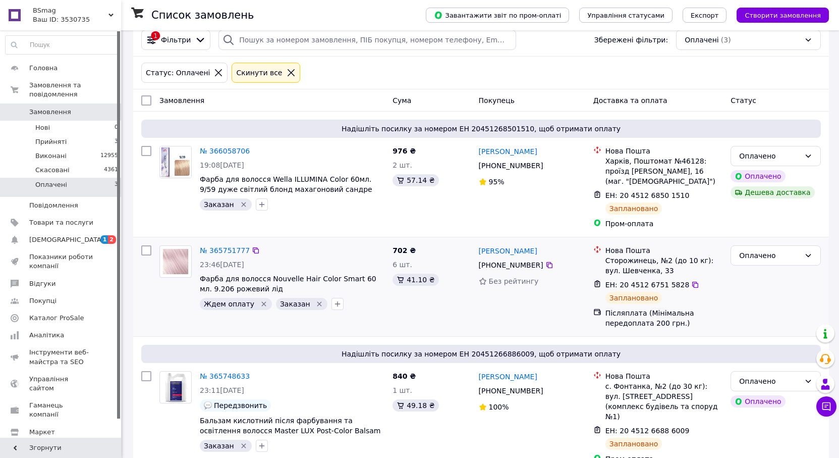
scroll to position [110, 0]
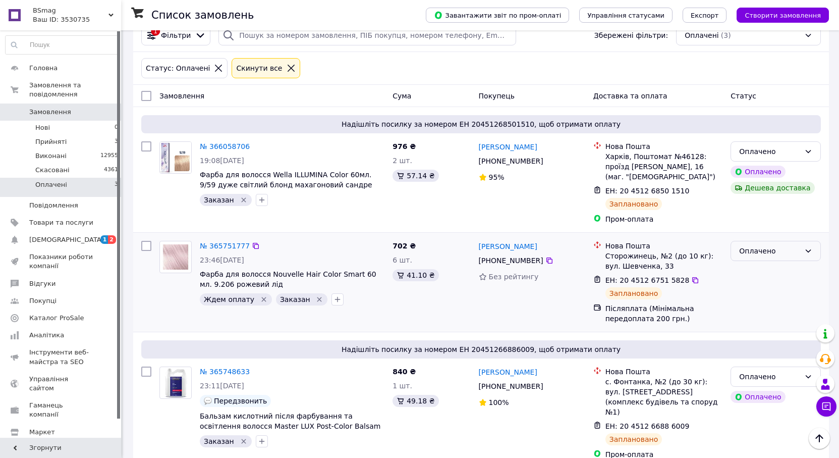
click at [796, 245] on div "Оплачено" at bounding box center [769, 250] width 61 height 11
click at [767, 280] on li "Виконано" at bounding box center [775, 281] width 89 height 18
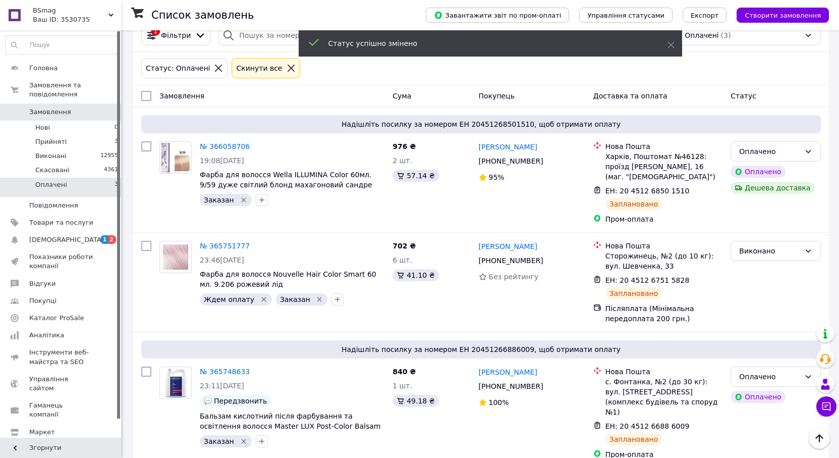
click at [219, 367] on link "№ 365748633" at bounding box center [225, 371] width 50 height 8
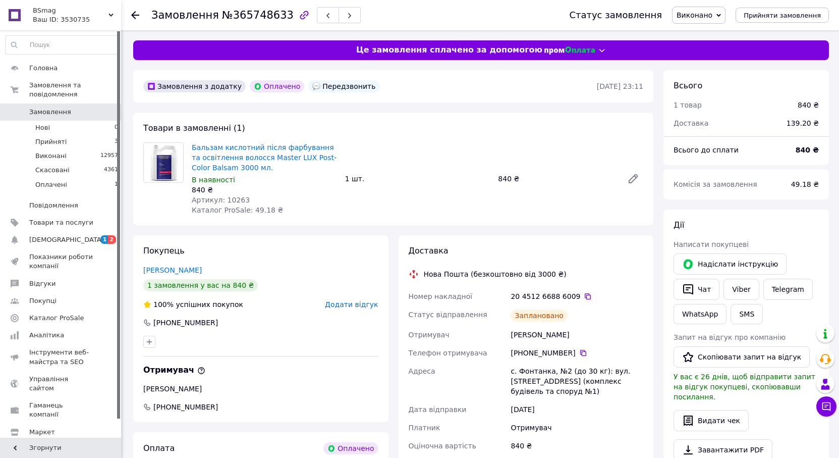
click at [135, 15] on use at bounding box center [135, 15] width 8 height 8
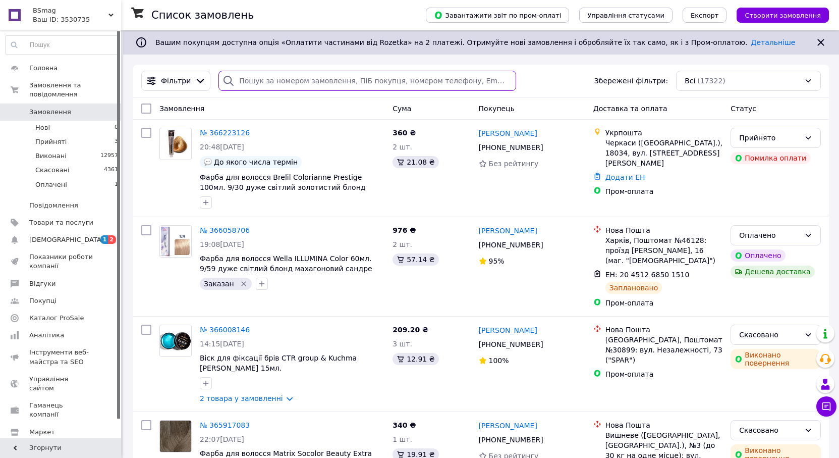
click at [255, 84] on input "search" at bounding box center [367, 81] width 298 height 20
paste input "+380968394546"
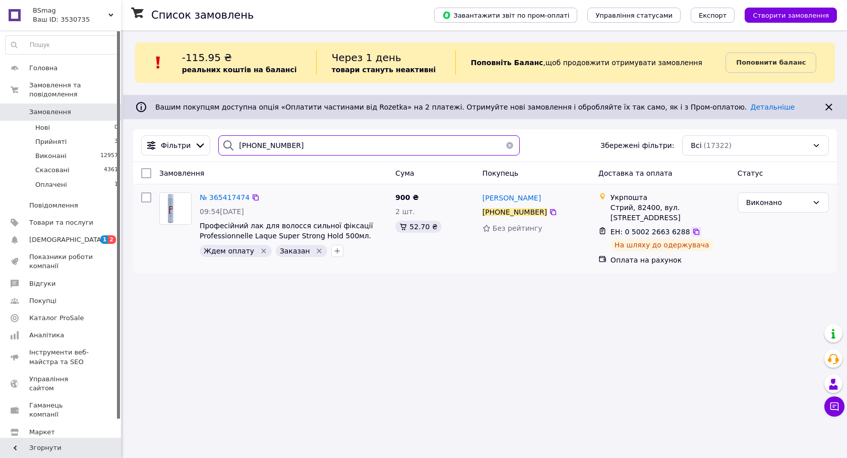
type input "+380968394546"
click at [693, 227] on icon at bounding box center [697, 231] width 8 height 8
